Goal: Task Accomplishment & Management: Manage account settings

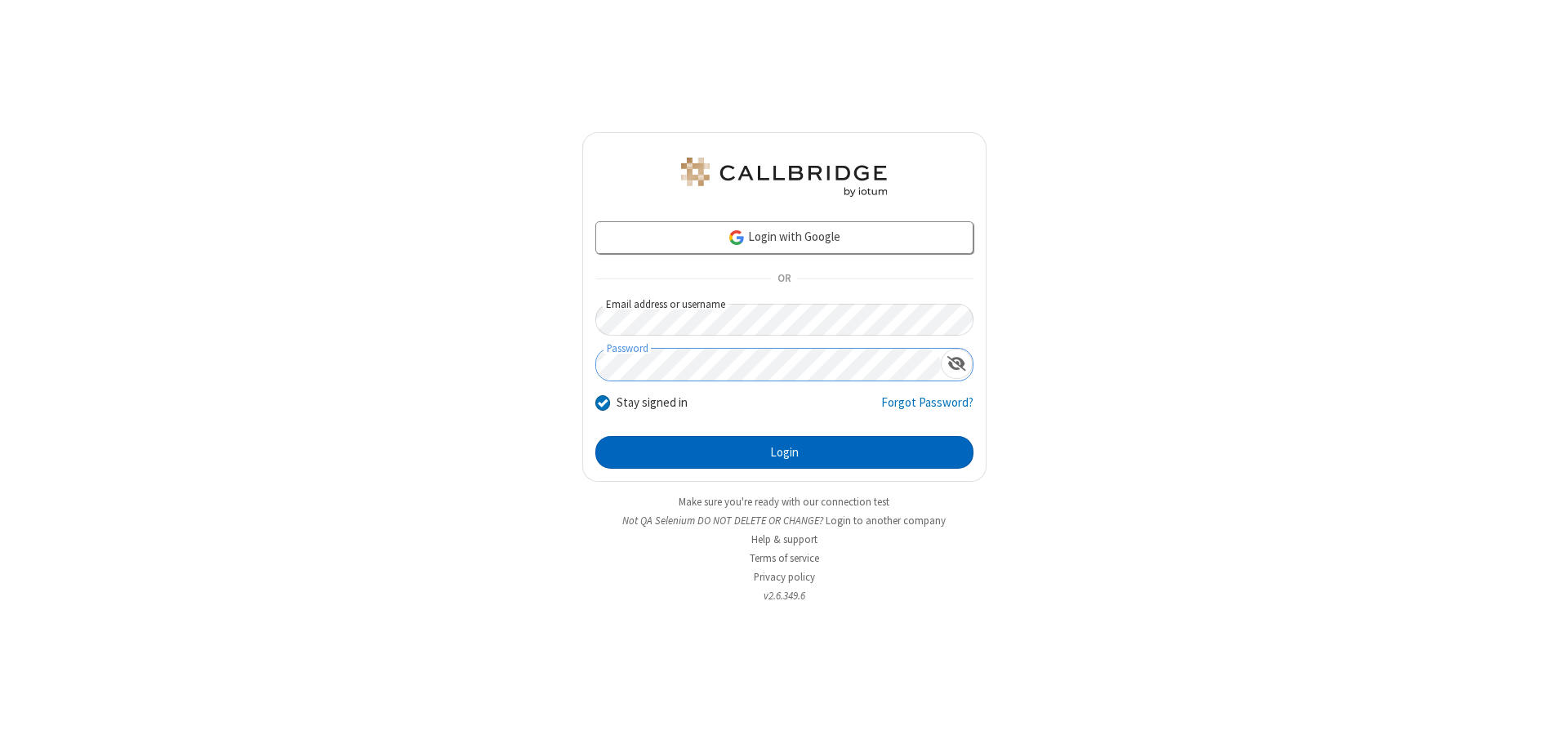
click at [784, 452] on button "Login" at bounding box center [785, 452] width 378 height 32
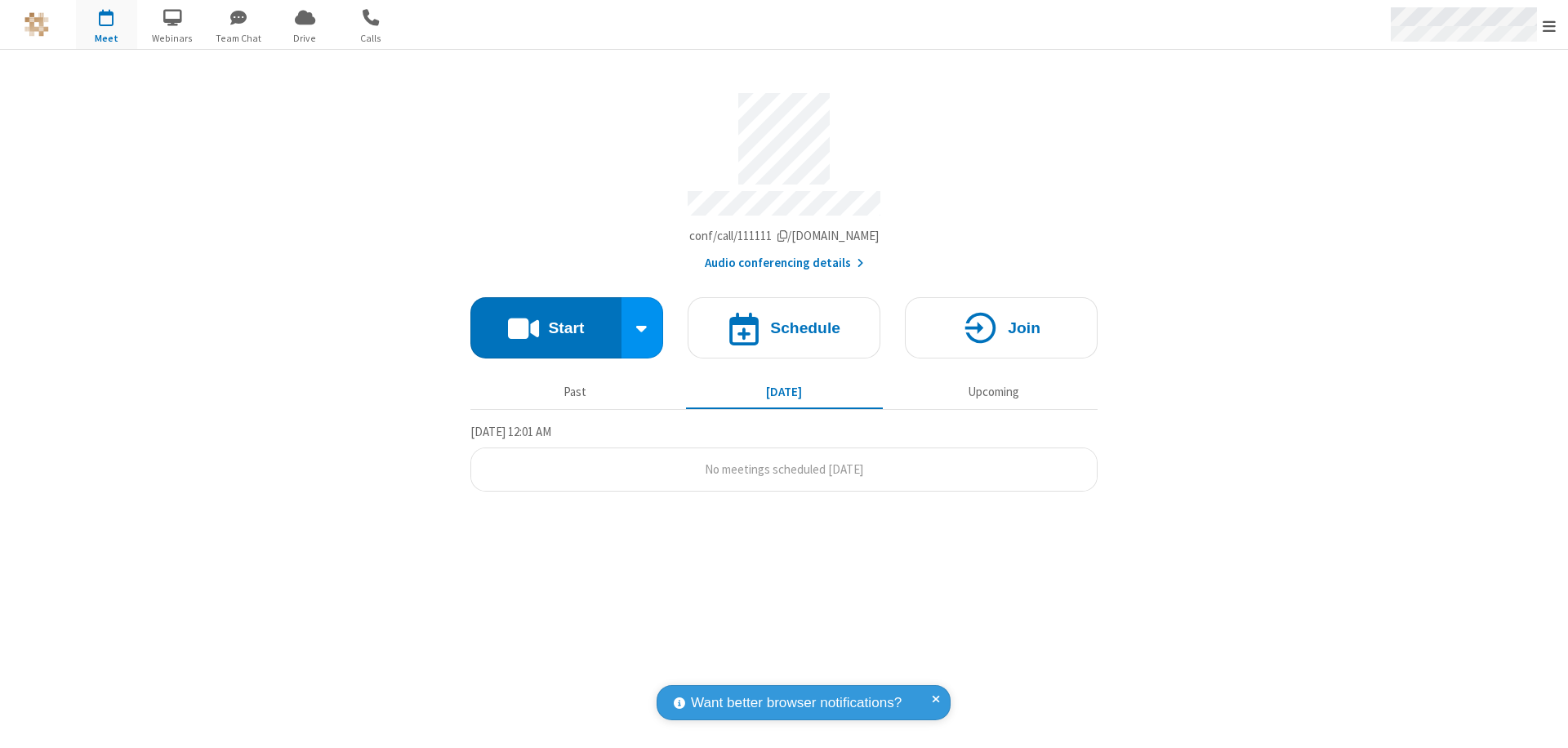
click at [1549, 25] on span "Open menu" at bounding box center [1549, 26] width 13 height 17
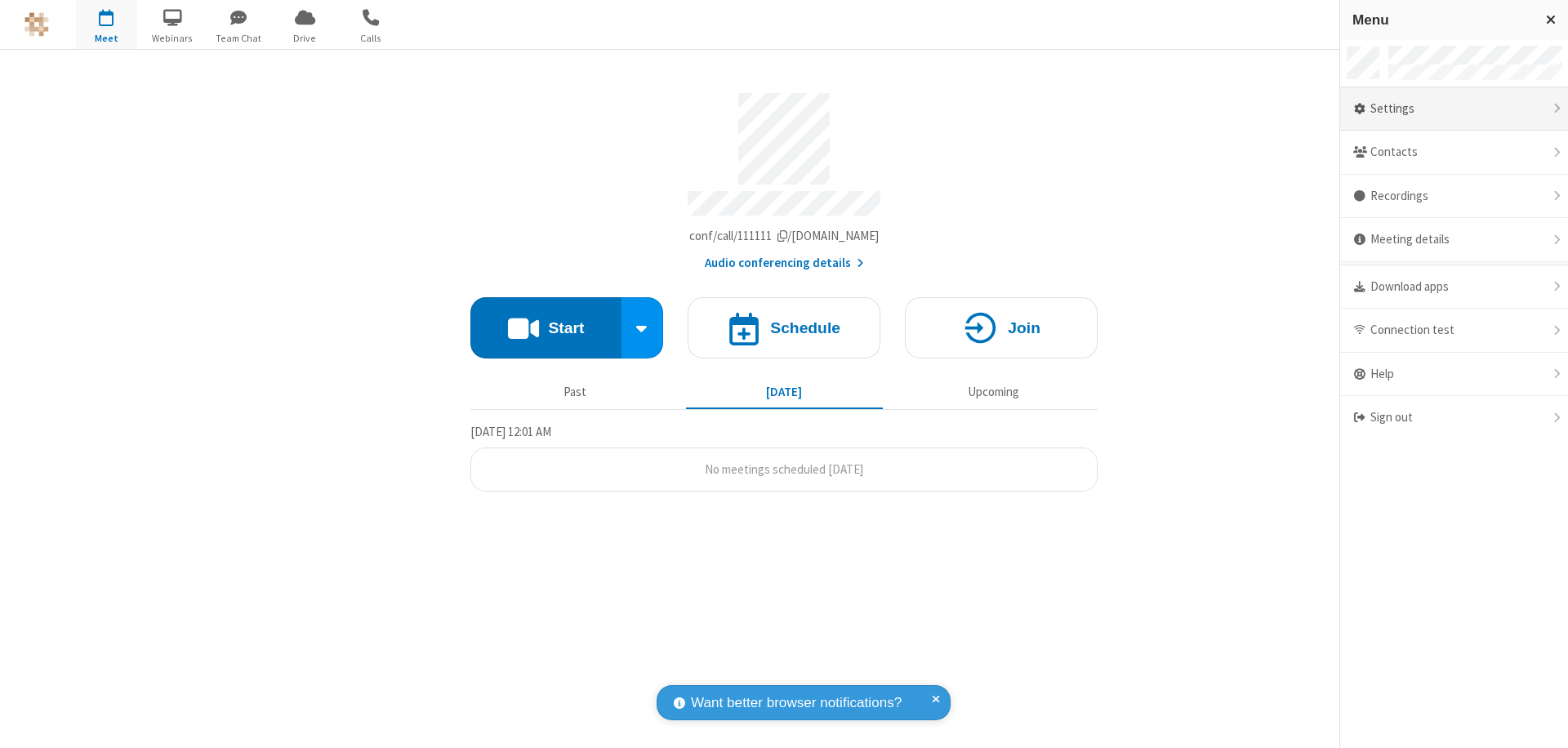
click at [1454, 109] on div "Settings" at bounding box center [1453, 109] width 228 height 44
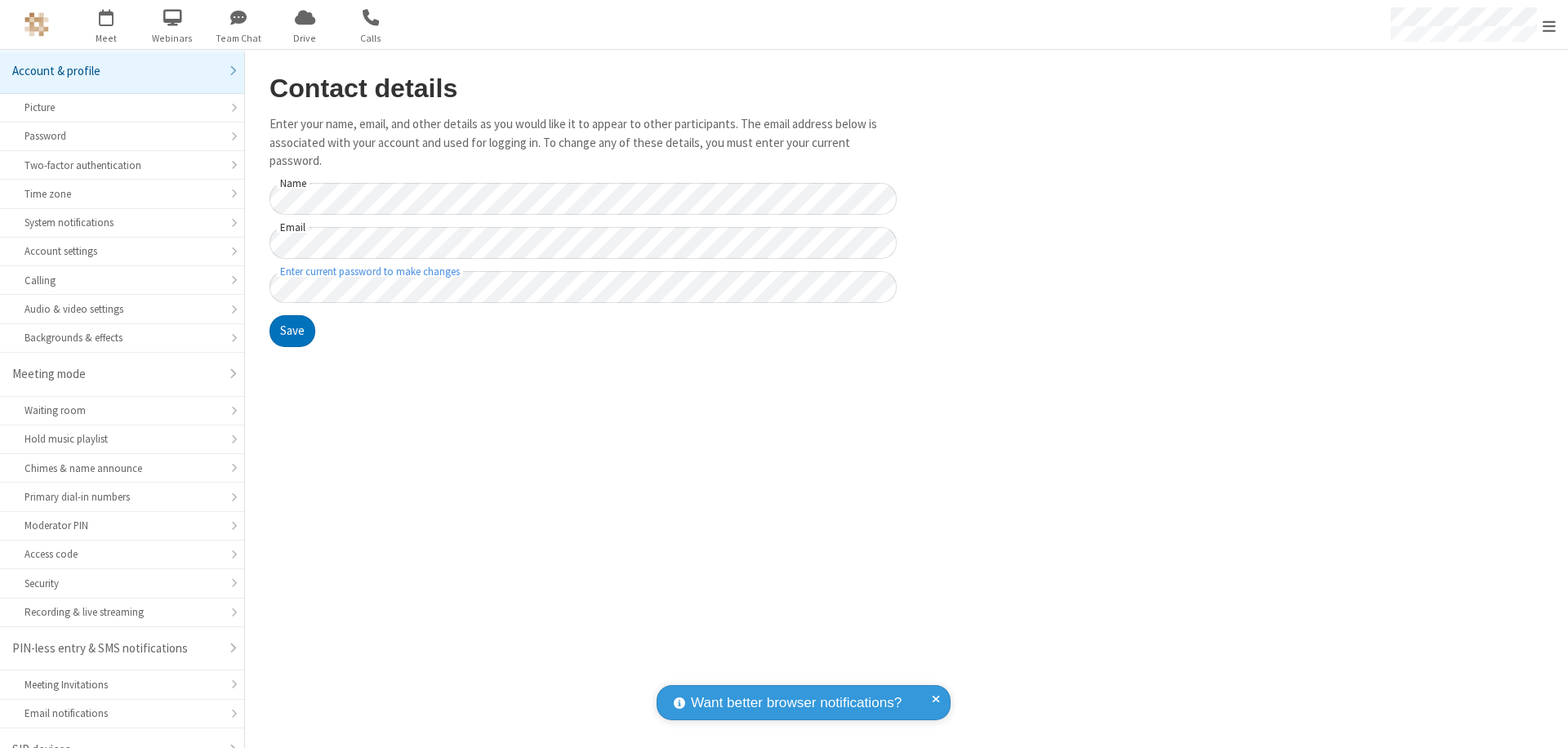
scroll to position [23, 0]
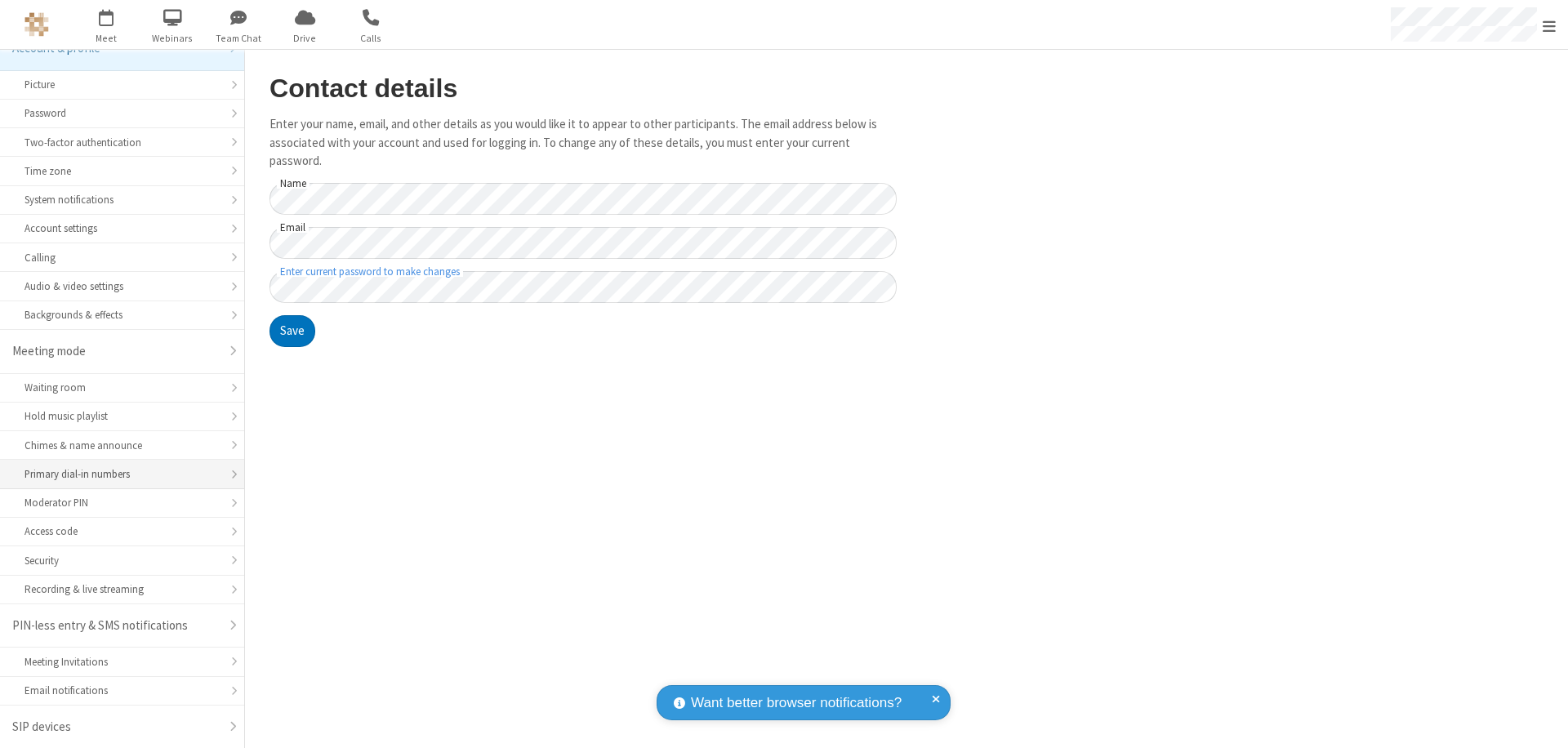
click at [116, 474] on div "Primary dial-in numbers" at bounding box center [122, 474] width 195 height 16
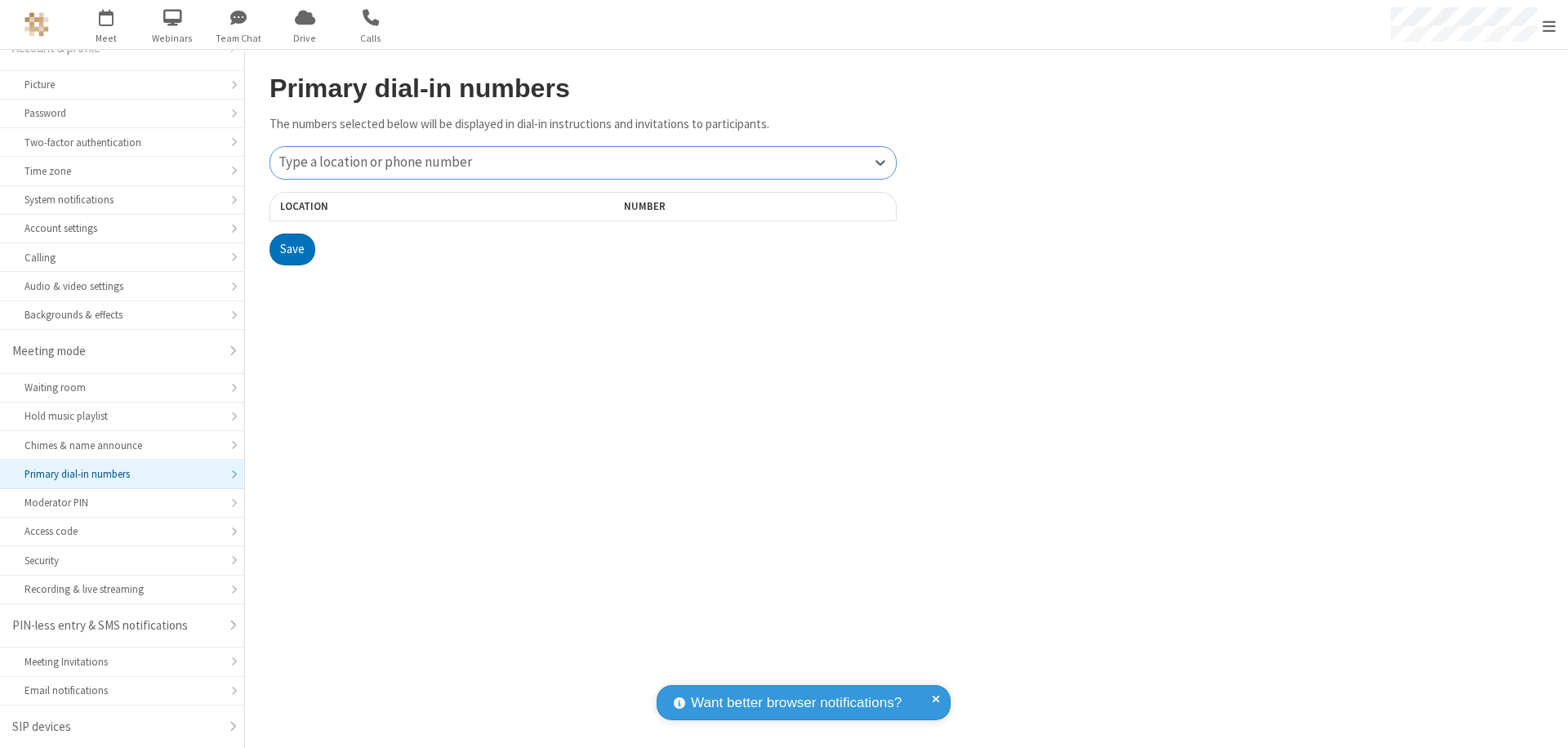
click at [583, 162] on div "Type a location or phone number" at bounding box center [583, 163] width 625 height 32
type input "[PHONE_NUMBER]"
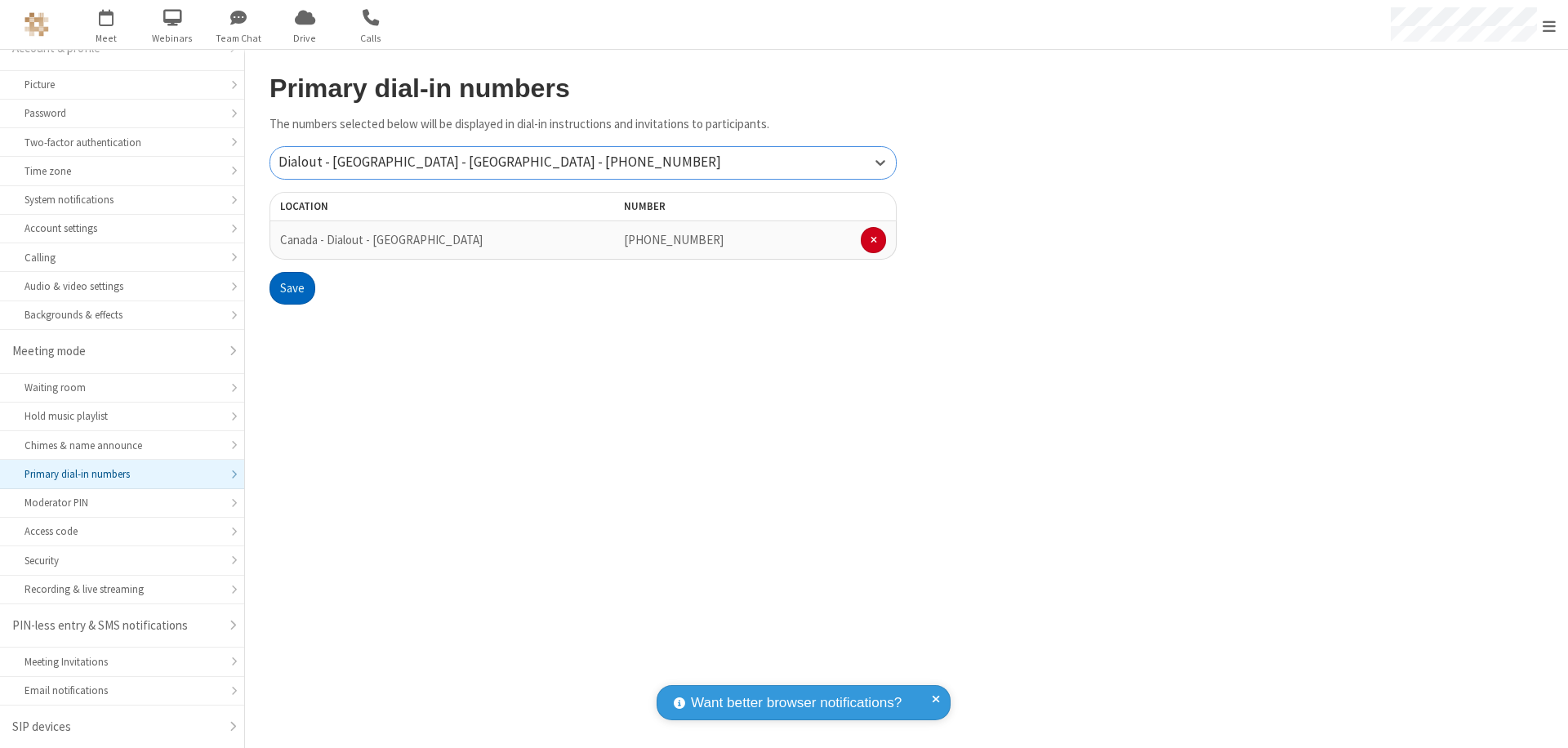
click at [291, 289] on button "Save" at bounding box center [292, 288] width 45 height 32
